Goal: Information Seeking & Learning: Compare options

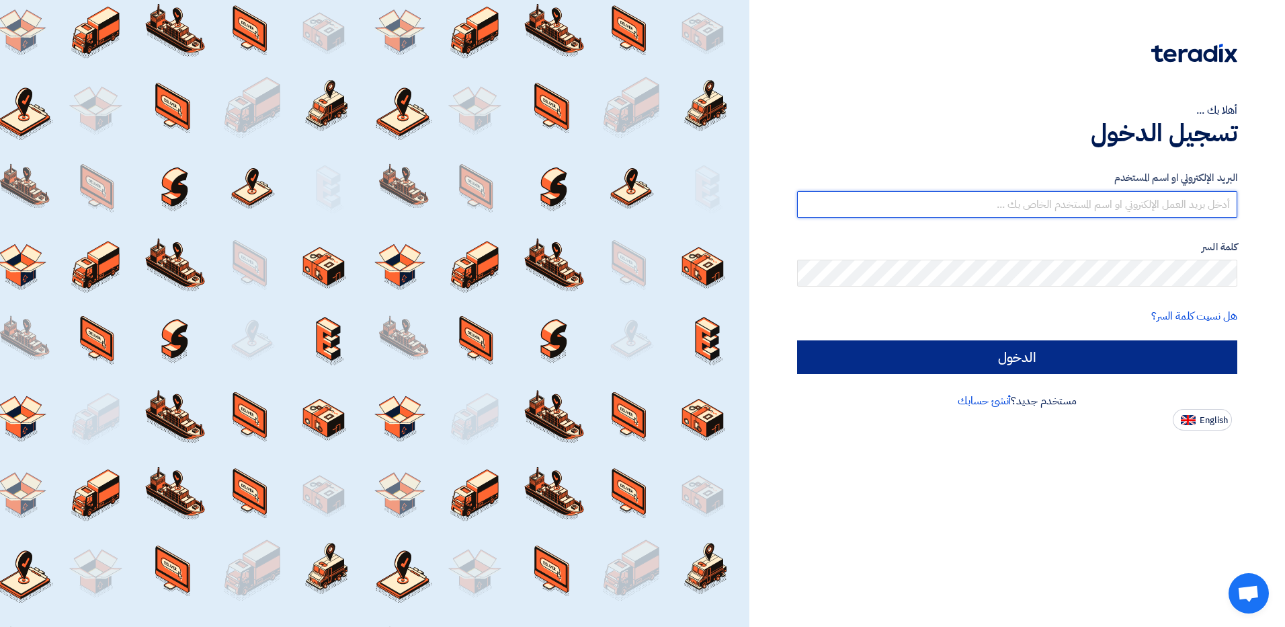
type input "[EMAIL_ADDRESS][DOMAIN_NAME]"
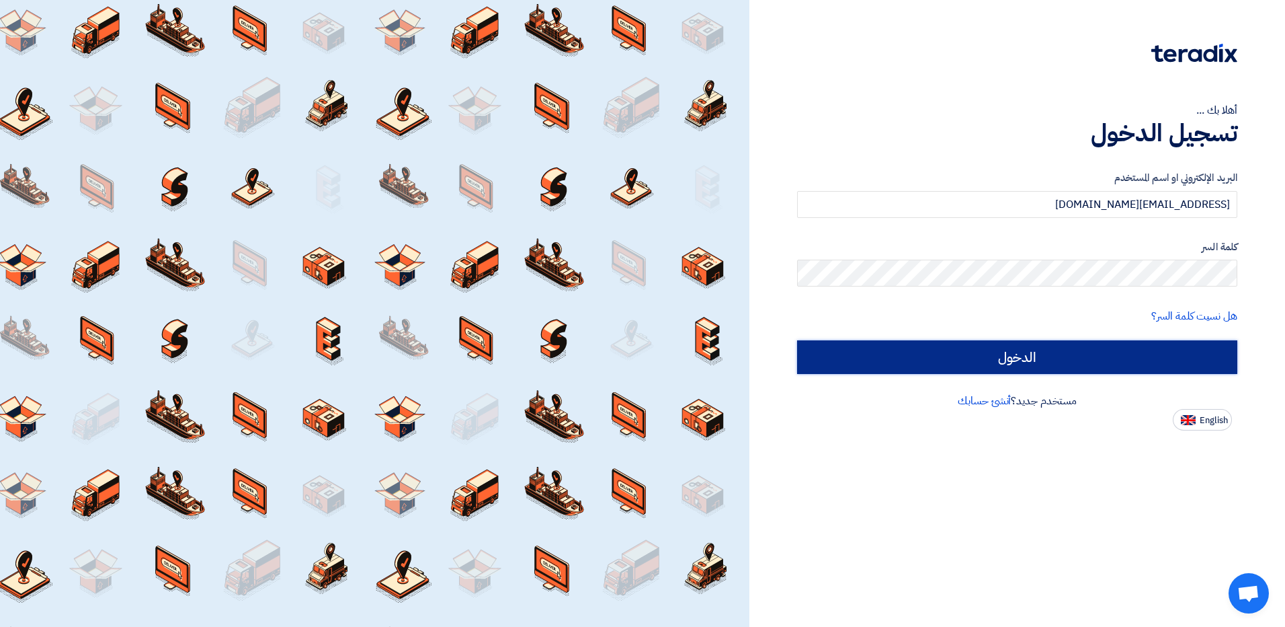
click at [1024, 344] on input "الدخول" at bounding box center [1017, 357] width 440 height 34
type input "Sign in"
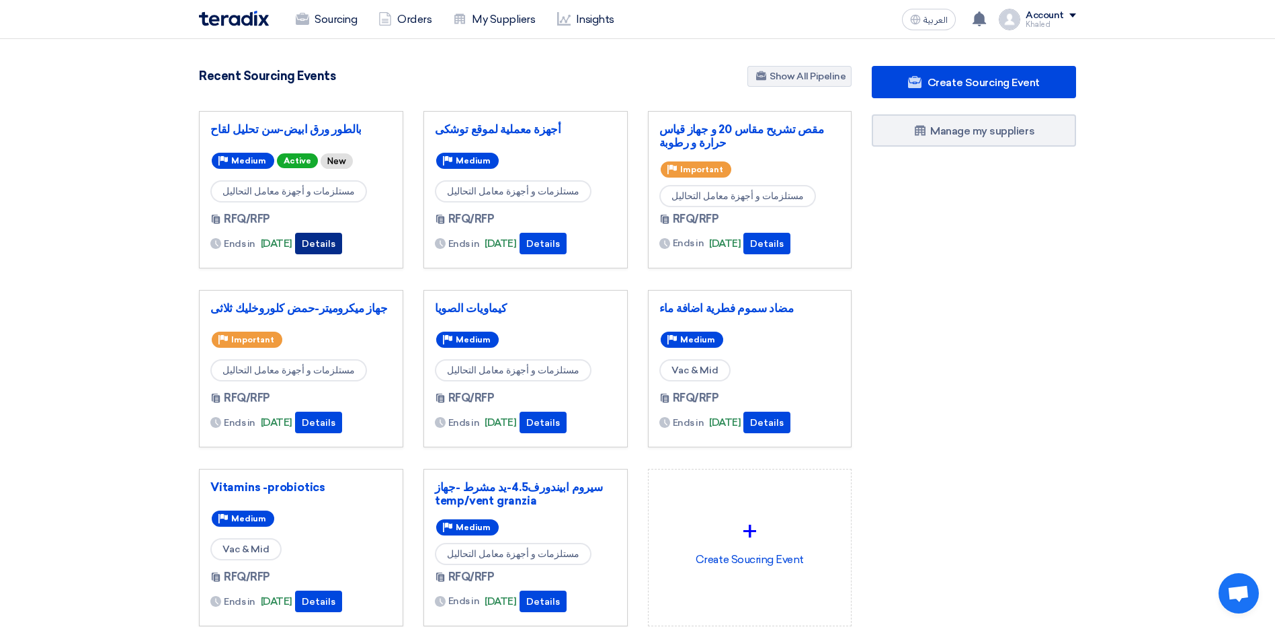
click at [340, 241] on button "Details" at bounding box center [318, 244] width 47 height 22
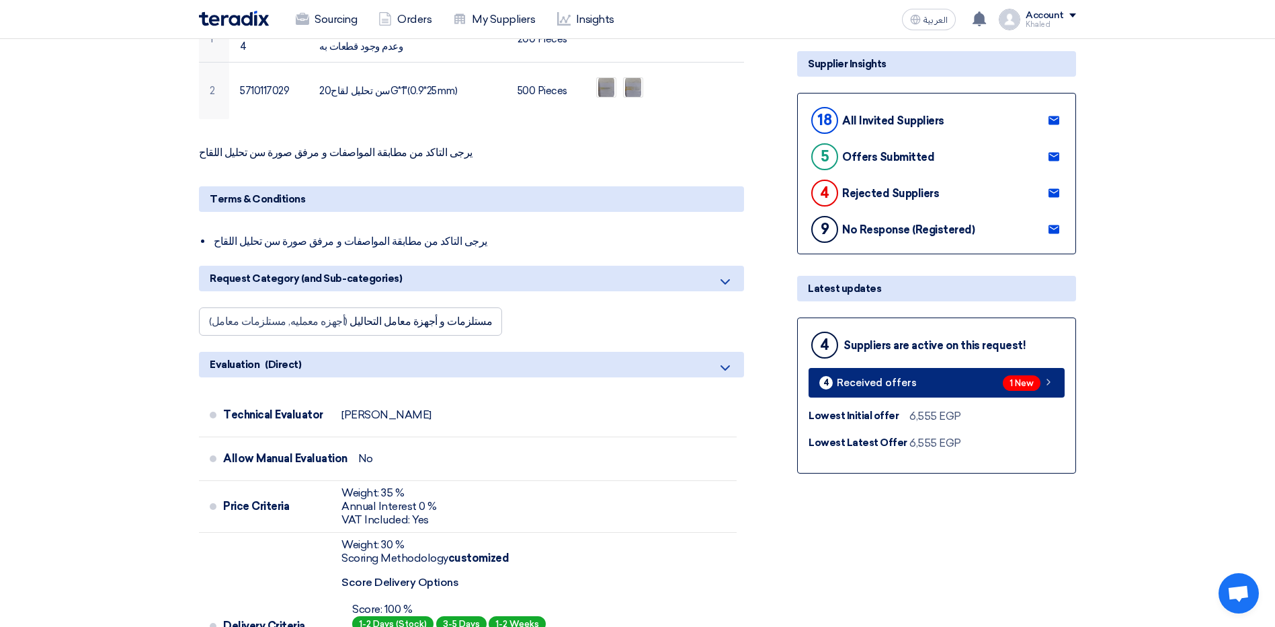
click at [900, 378] on span "Received offers" at bounding box center [877, 383] width 80 height 10
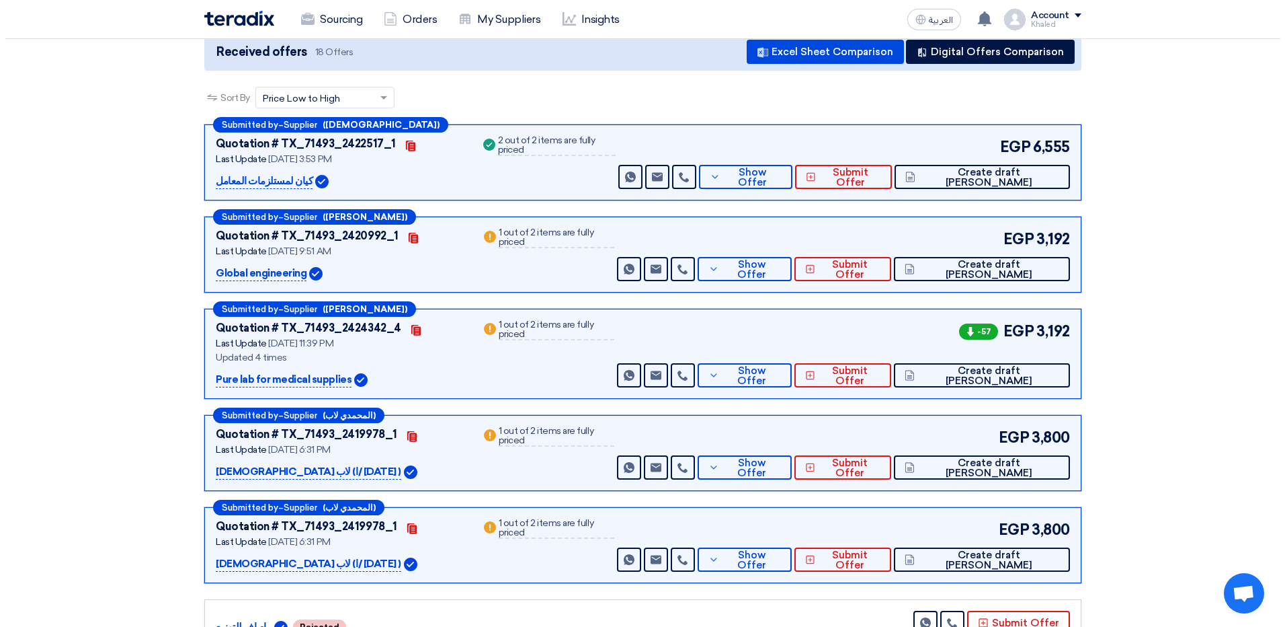
scroll to position [140, 0]
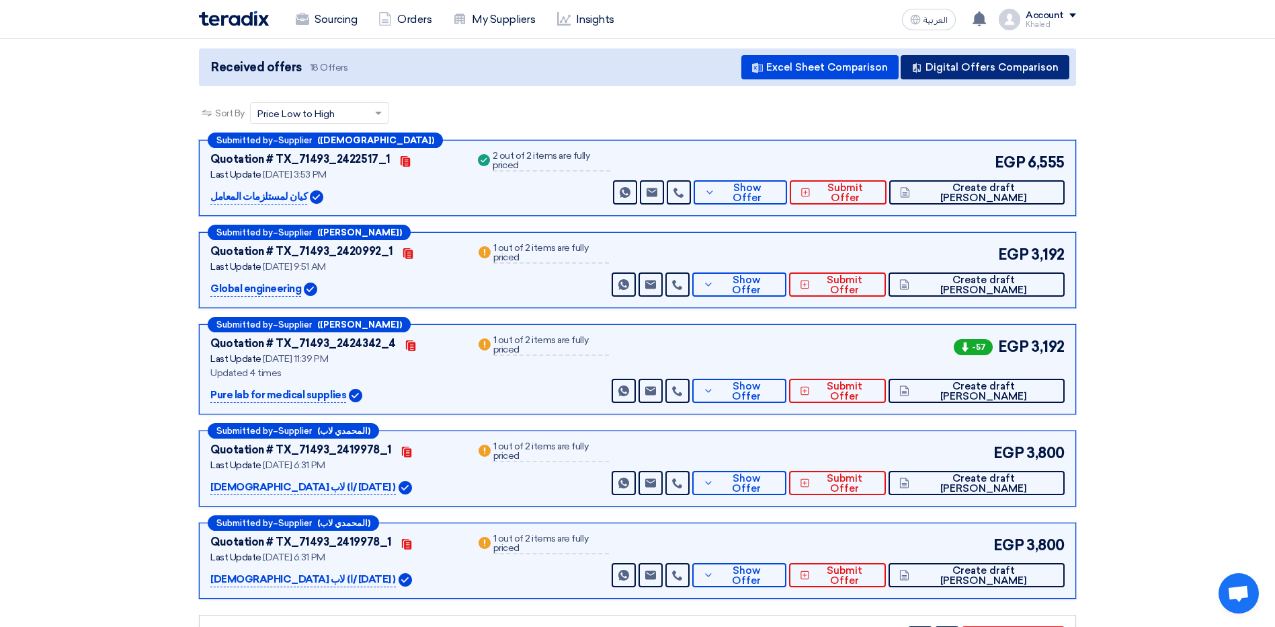
click at [945, 63] on button "Digital Offers Comparison" at bounding box center [985, 67] width 169 height 24
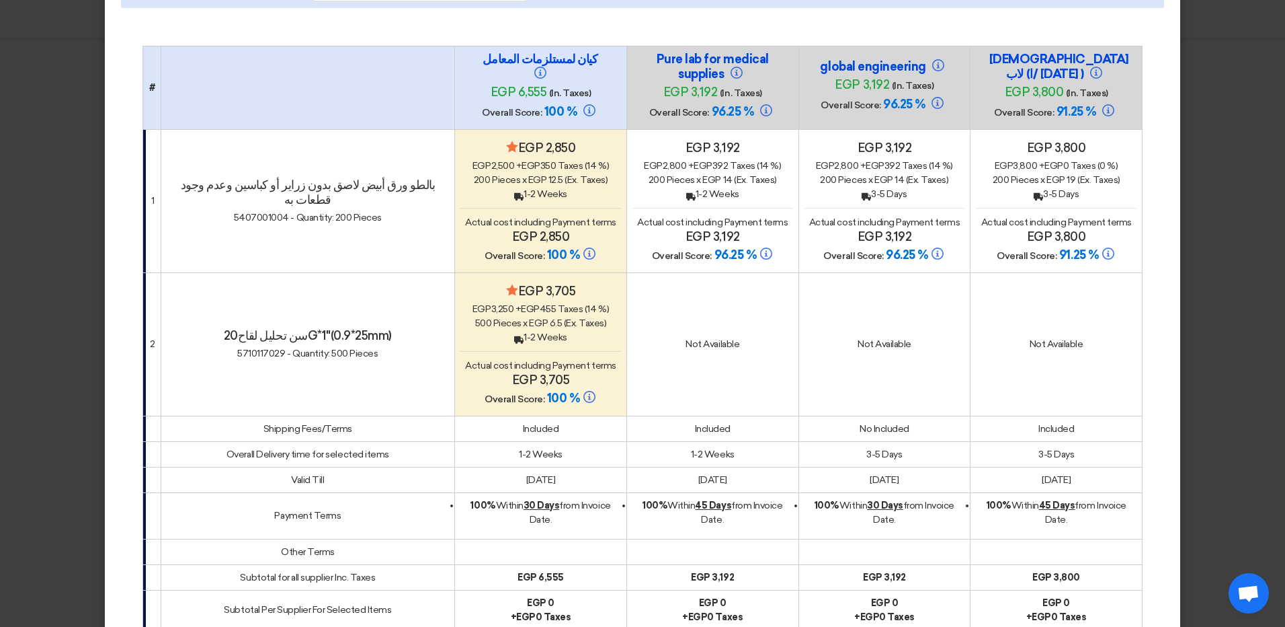
scroll to position [64, 0]
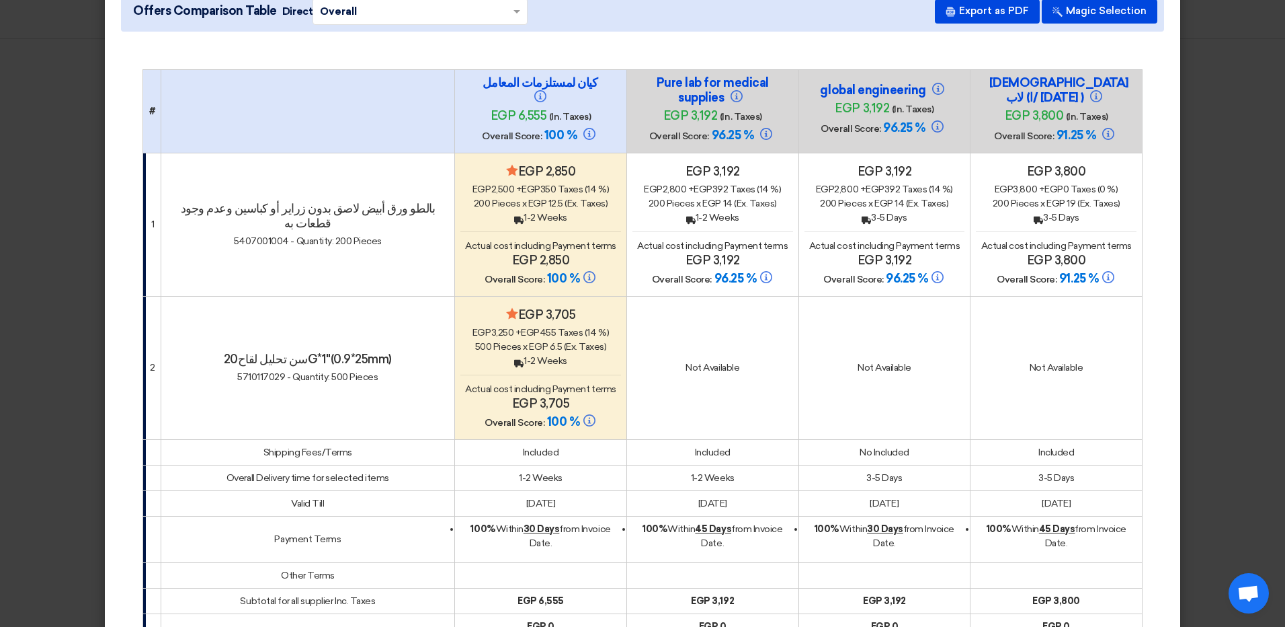
drag, startPoint x: 707, startPoint y: 203, endPoint x: 715, endPoint y: 203, distance: 8.1
click at [715, 203] on span "egp 14" at bounding box center [718, 203] width 30 height 11
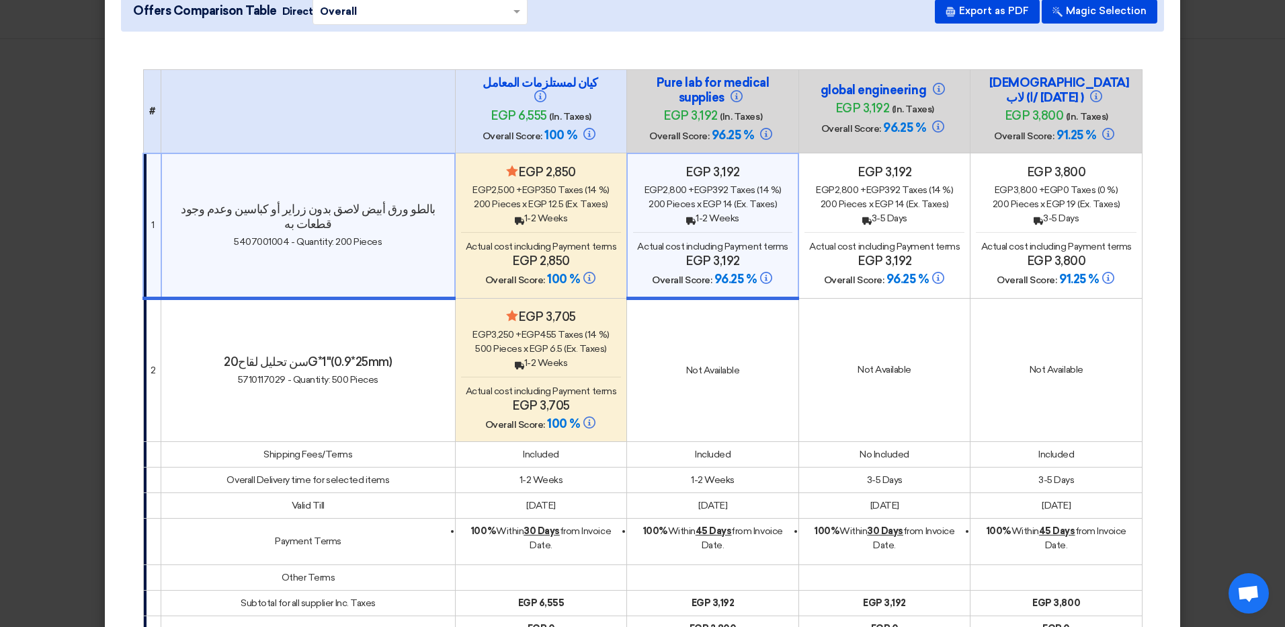
click at [752, 384] on td "Not Available" at bounding box center [713, 369] width 172 height 143
drag, startPoint x: 497, startPoint y: 172, endPoint x: 558, endPoint y: 174, distance: 61.2
click at [558, 174] on h4 "Minimize/Maximize Category egp 2,850" at bounding box center [541, 172] width 160 height 15
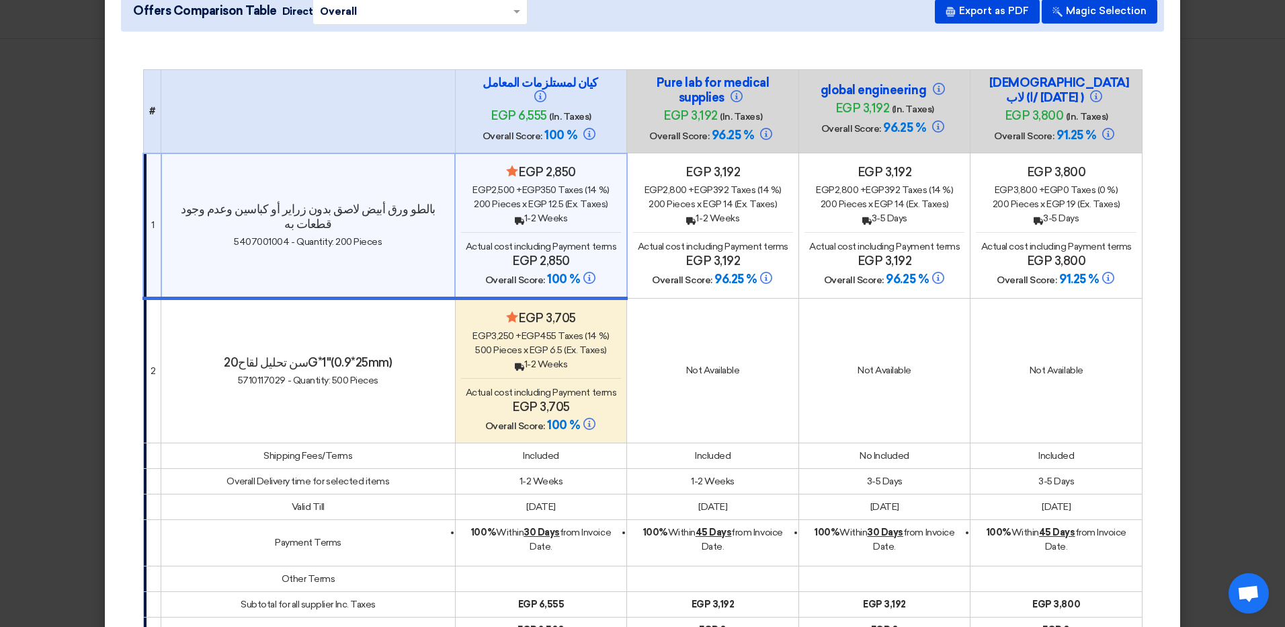
click at [676, 343] on td "Not Available" at bounding box center [713, 370] width 172 height 145
click at [566, 186] on div "egp 2,500 + egp 350 Taxes (14 %)" at bounding box center [541, 190] width 160 height 14
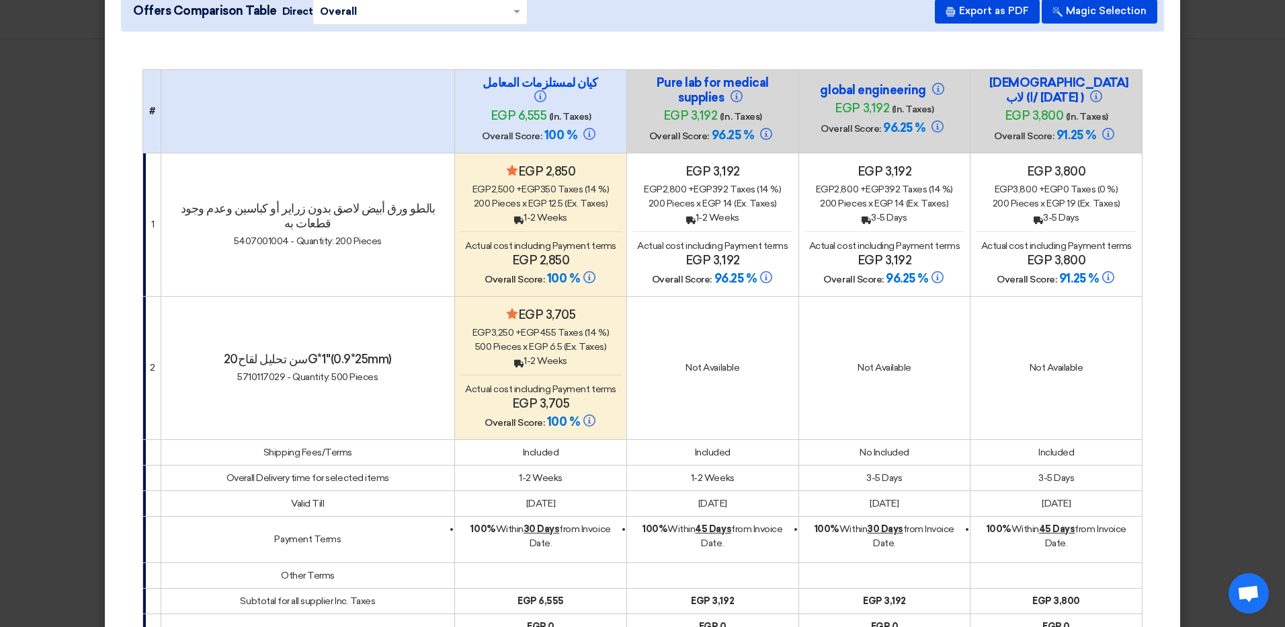
click at [748, 350] on td "Not Available" at bounding box center [713, 367] width 172 height 143
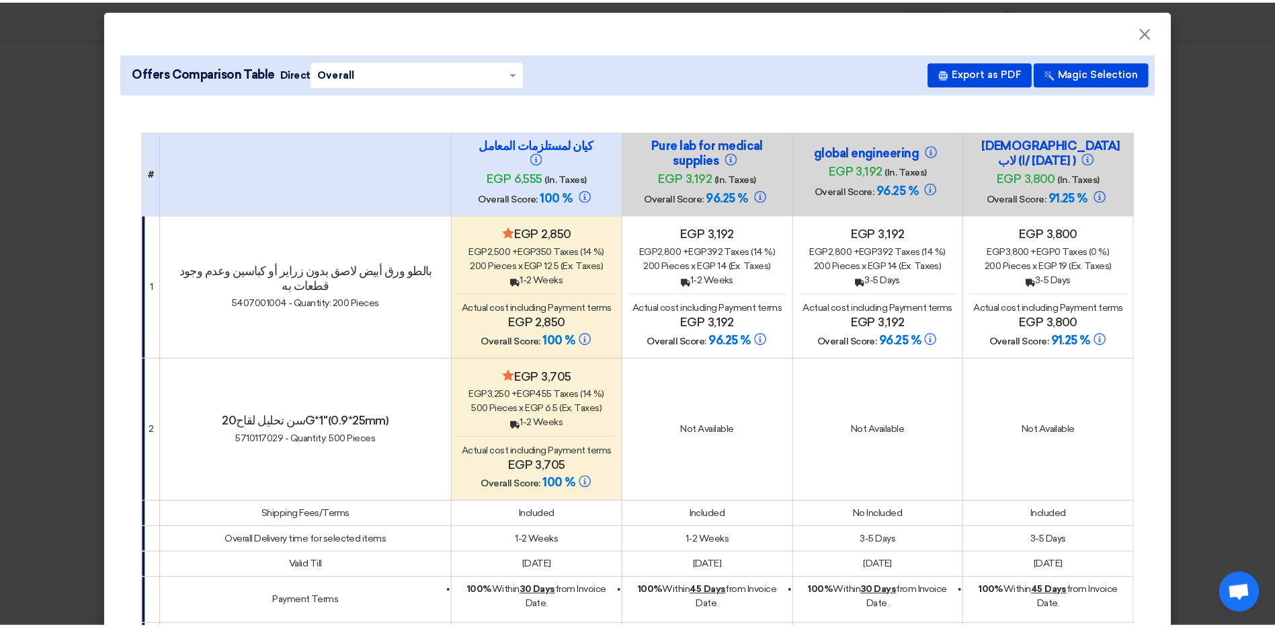
scroll to position [0, 0]
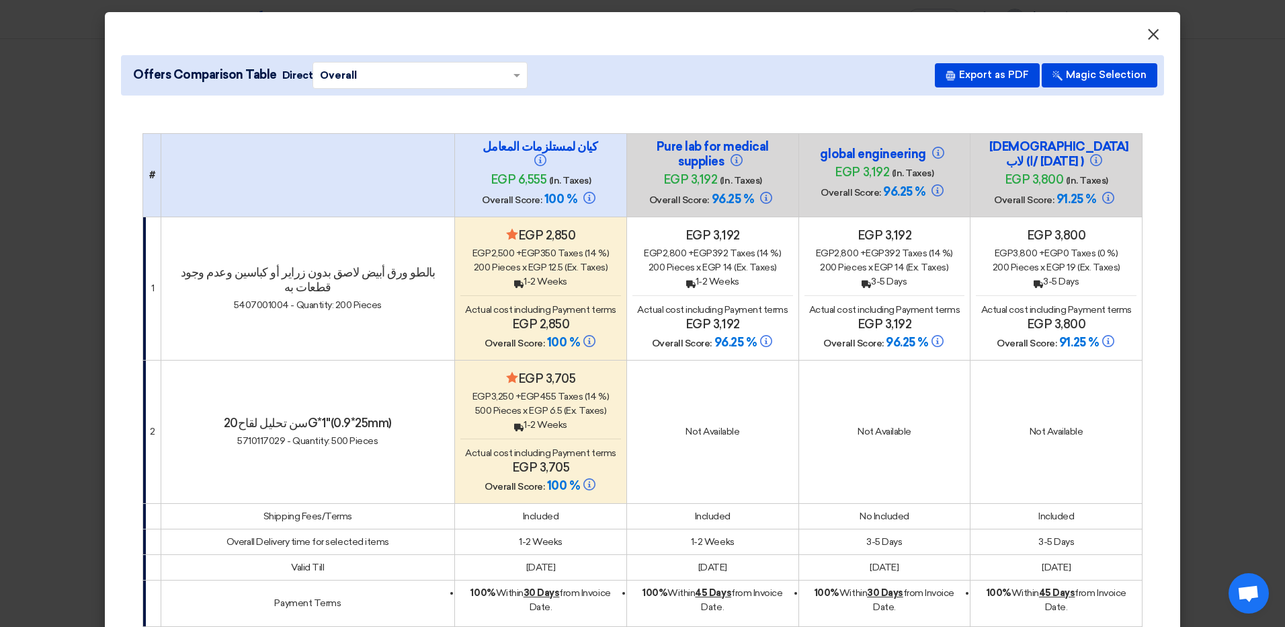
click at [1152, 34] on span "×" at bounding box center [1153, 37] width 13 height 27
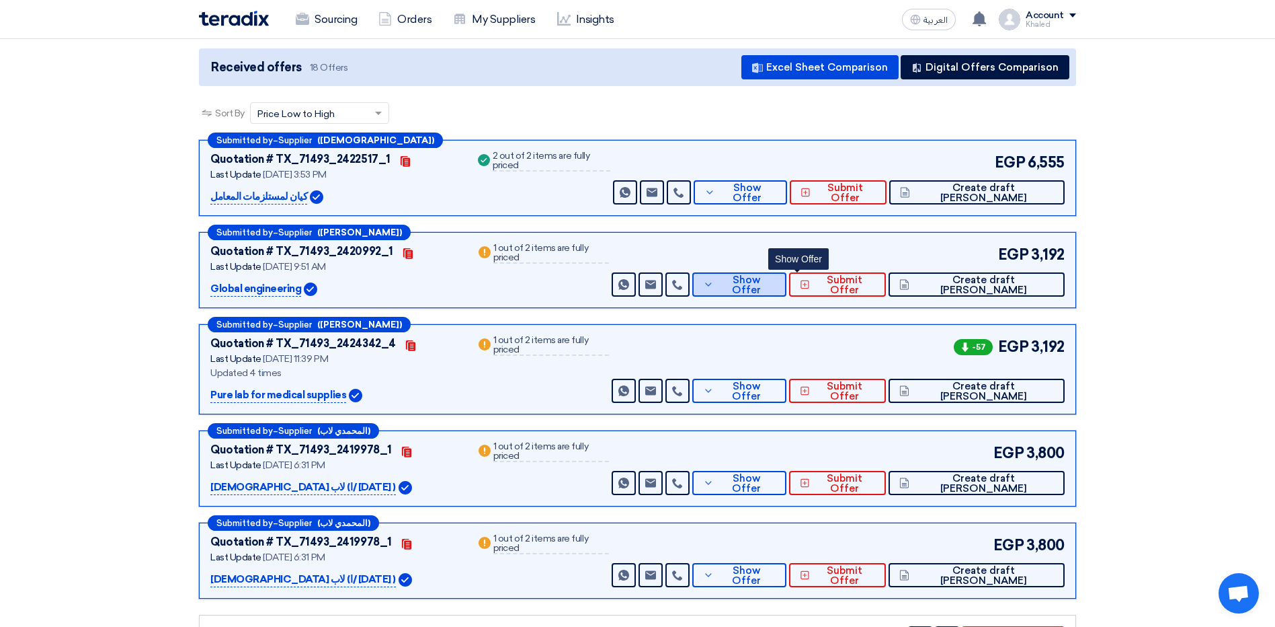
click at [787, 286] on button "Show Offer" at bounding box center [739, 284] width 94 height 24
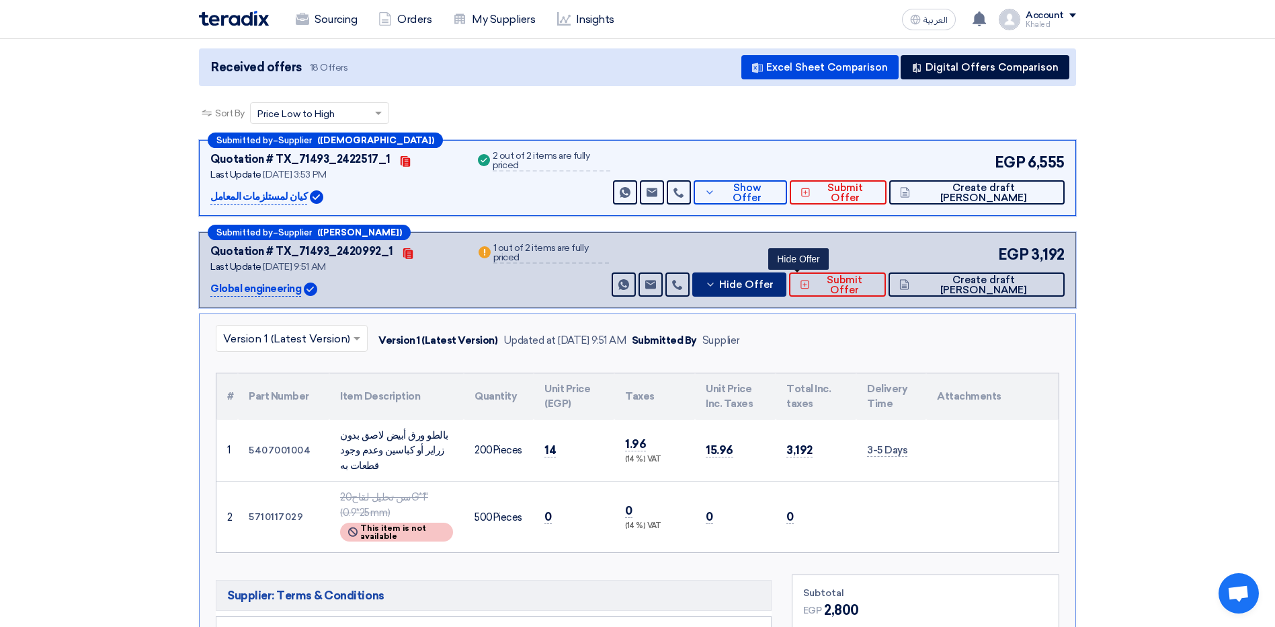
click at [774, 286] on span "Hide Offer" at bounding box center [746, 285] width 54 height 10
